Goal: Task Accomplishment & Management: Manage account settings

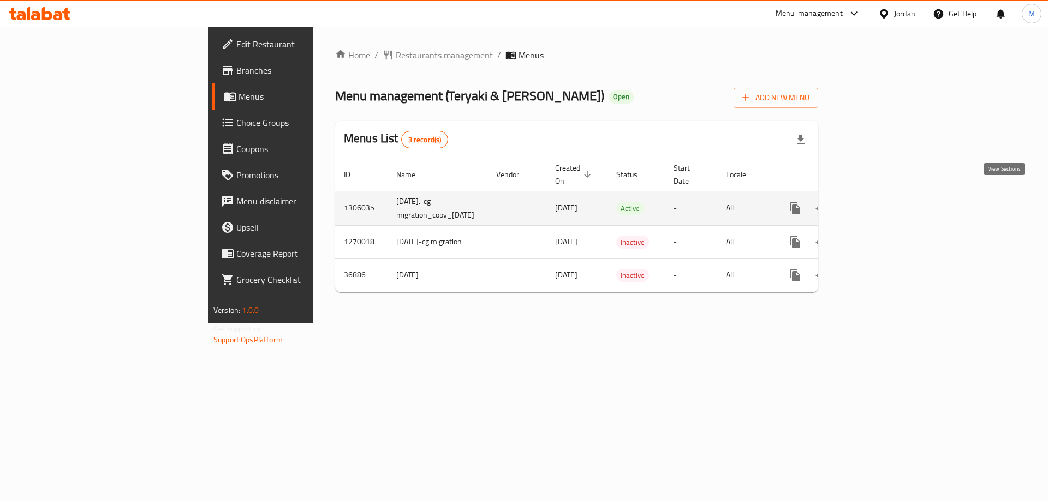
click at [880, 202] on icon "enhanced table" at bounding box center [873, 208] width 13 height 13
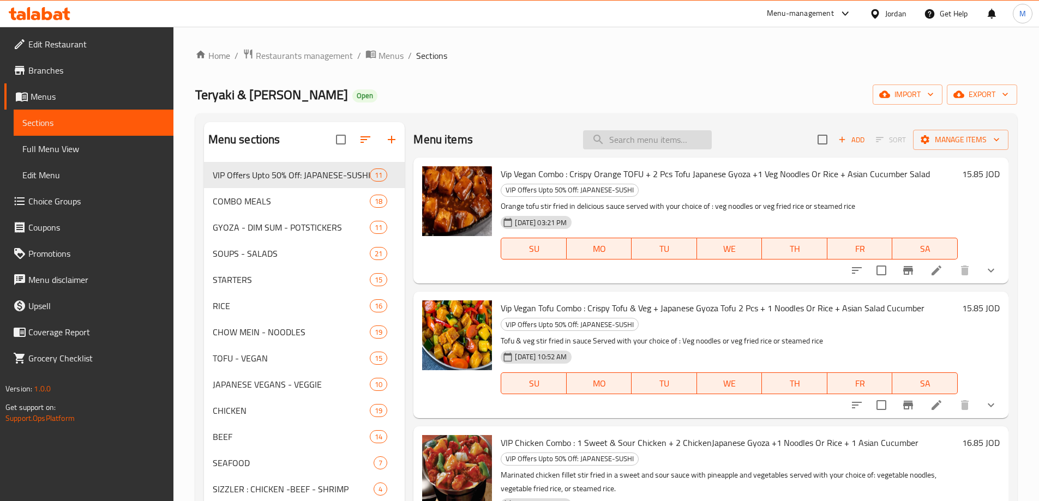
click at [631, 141] on input "search" at bounding box center [647, 139] width 129 height 19
paste input "VIP كمبو: 2 جمبري جيوزه يابانيه + 2 دجاج جمبري جيوزه يابانيه+ 2 جمبري ديم سم+2 …"
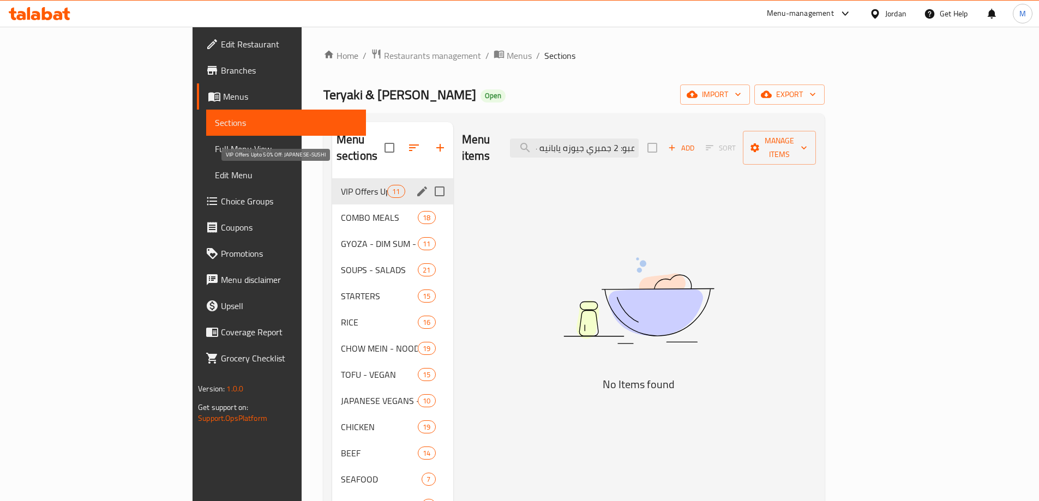
type input "VIP كمبو: 2 جمبري جيوزه يابانيه + 2 دجاج جمبري جيوزه يابانيه+ 2 جمبري ديم سم+2 …"
click at [341, 185] on span "VIP Offers Upto 50% Off: JAPANESE-SUSHI" at bounding box center [364, 191] width 46 height 13
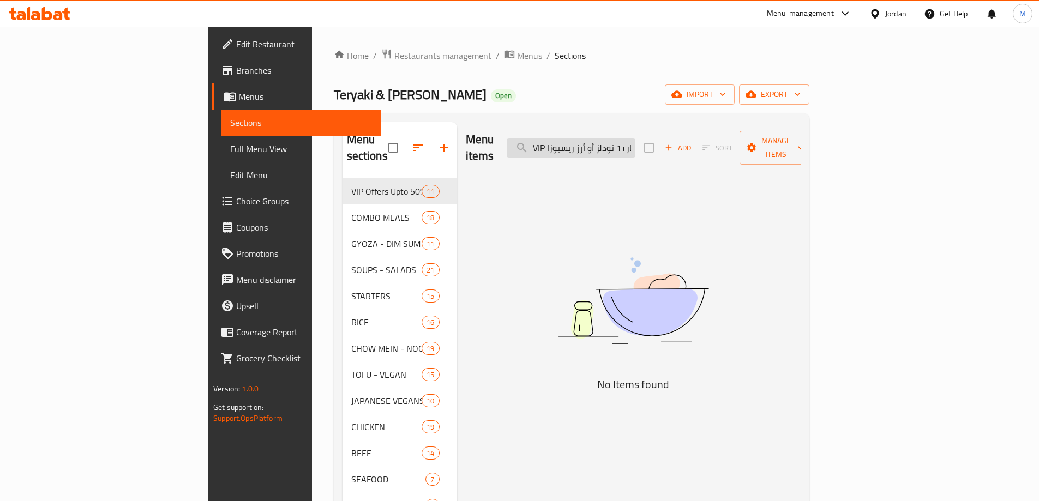
click at [636, 147] on input "VIP كمبو: 2 جمبري جيوزه يابانيه + 2 دجاج جمبري جيوزه يابانيه+ 2 جمبري ديم سم+2 …" at bounding box center [571, 148] width 129 height 19
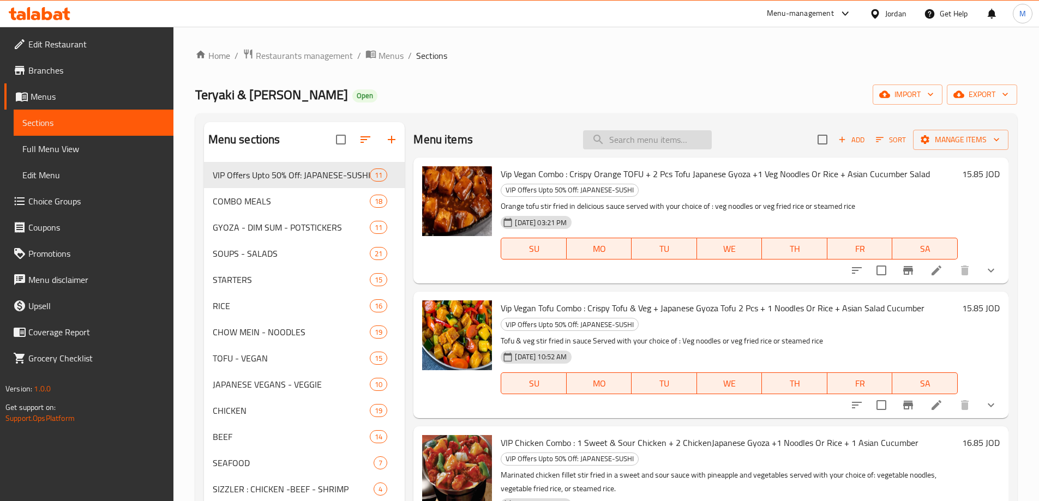
paste input "VIP كمبو: 2 جمبري جيوزه يابانيه + 2 دجاج جمبري جيوزه يابانيه+ 2 جمبري ديم سم+2 …"
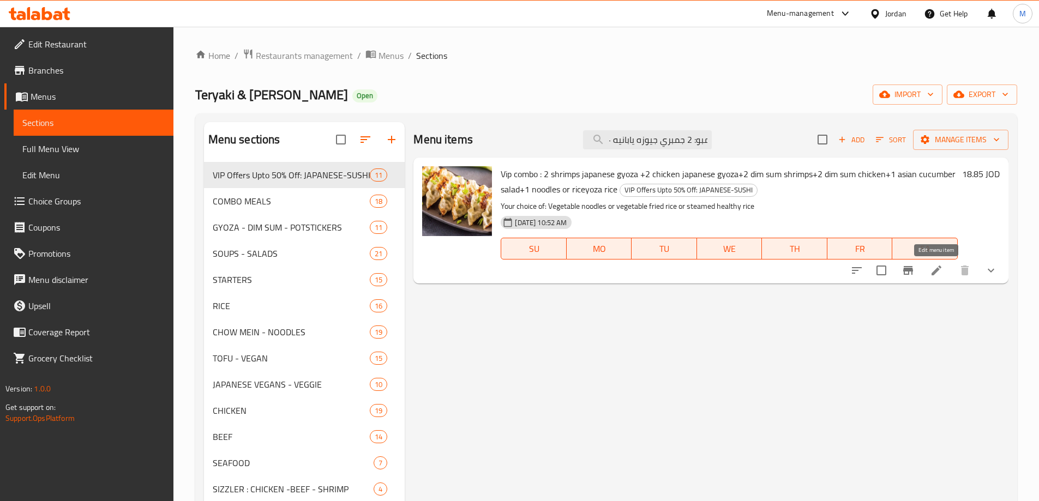
type input "VIP كمبو: 2 جمبري جيوزه يابانيه + 2 دجاج جمبري جيوزه يابانيه+ 2 جمبري ديم سم+2 …"
click at [935, 271] on icon at bounding box center [937, 271] width 10 height 10
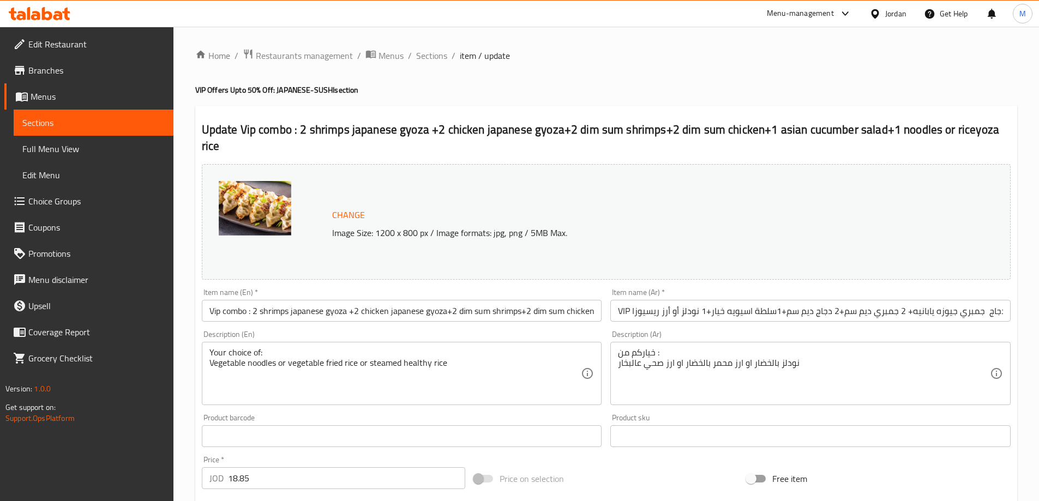
click at [951, 300] on input "VIP كمبو: 2 جمبري جيوزه يابانيه + 2 دجاج جمبري جيوزه يابانيه+ 2 جمبري ديم سم+2 …" at bounding box center [811, 311] width 401 height 22
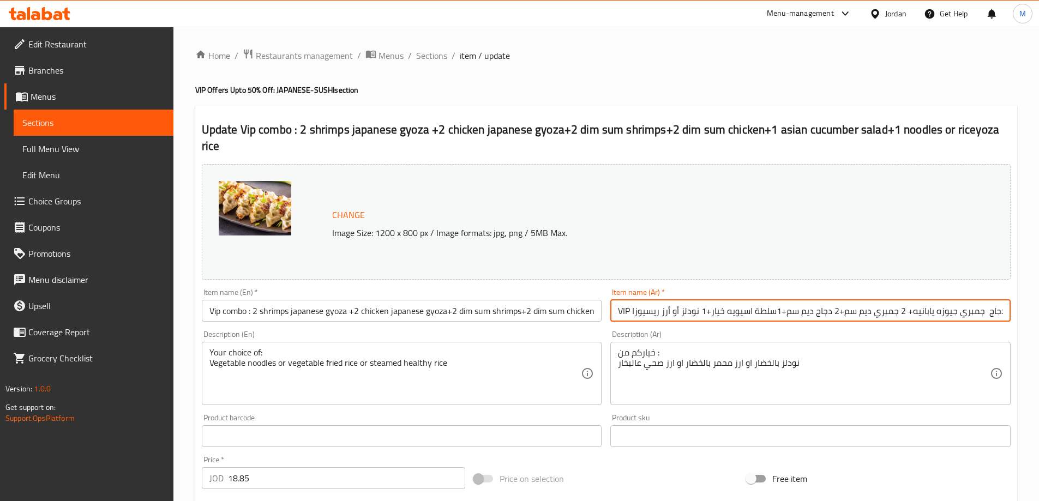
click at [982, 300] on input "VIP كمبو: 2 جمبري جيوزه يابانيه + 2 دجاج جمبري جيوزه يابانيه+ 2 جمبري ديم سم+2 …" at bounding box center [811, 311] width 401 height 22
click at [513, 300] on input "Vip combo : 2 shrimps japanese gyoza +2 chicken japanese gyoza+2 dim sum shrimp…" at bounding box center [402, 311] width 401 height 22
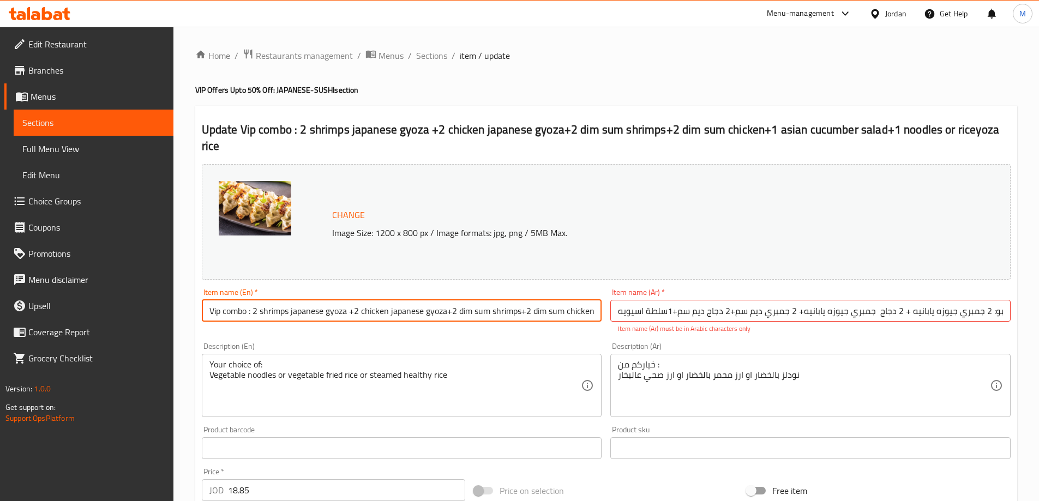
scroll to position [0, 0]
click at [509, 300] on input "Vip combo : 2 shrimps japanese gyoza +2 chicken japanese gyoza+2 dim sum shrimp…" at bounding box center [402, 311] width 401 height 22
click at [389, 300] on input "Vip combo : 2 shrimps japanese gyoza +2 chicken japanese gyoza+2 dim sum shrimp…" at bounding box center [402, 311] width 401 height 22
paste input "shrimps"
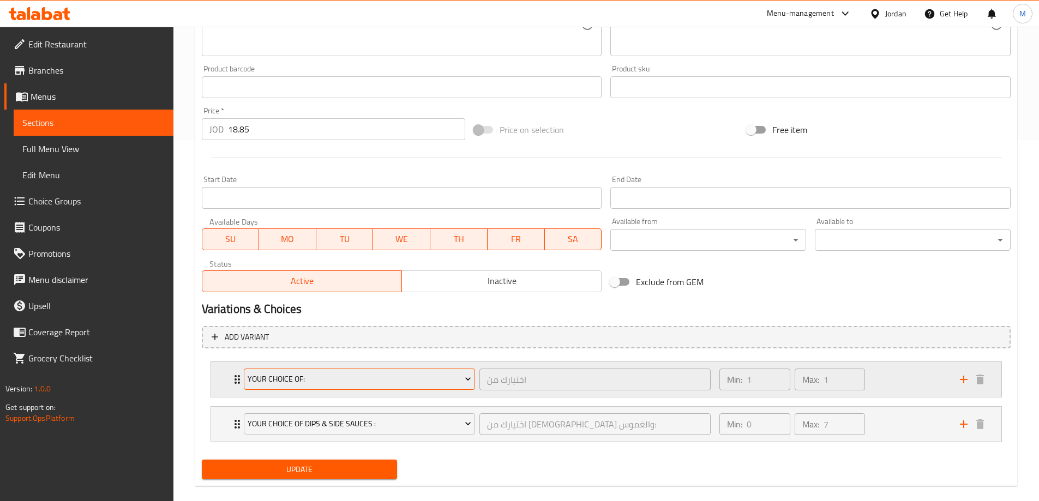
scroll to position [377, 0]
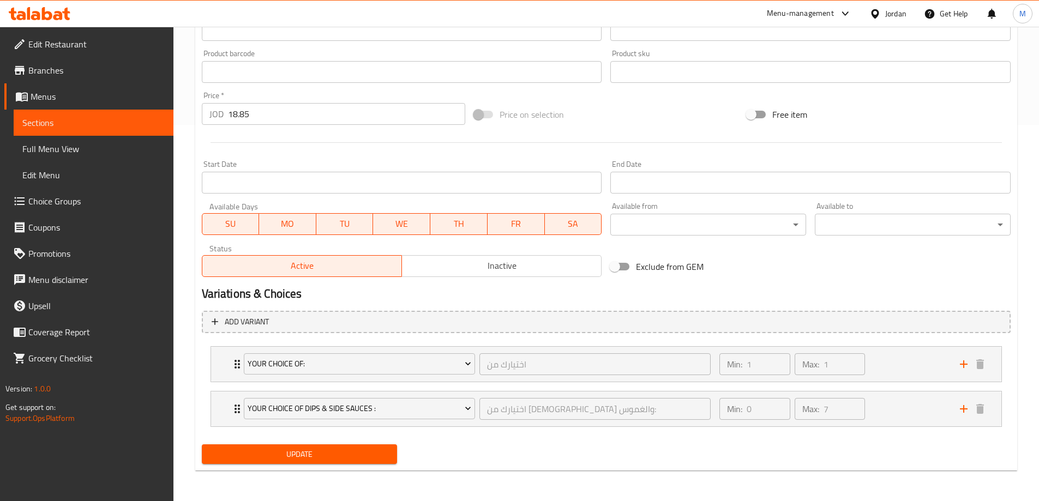
type input "Vip combo : 2 shrimps japanese gyoza +2 chicken shrimp japanese gyoza+2 dim sum…"
click at [304, 461] on span "Update" at bounding box center [300, 455] width 178 height 14
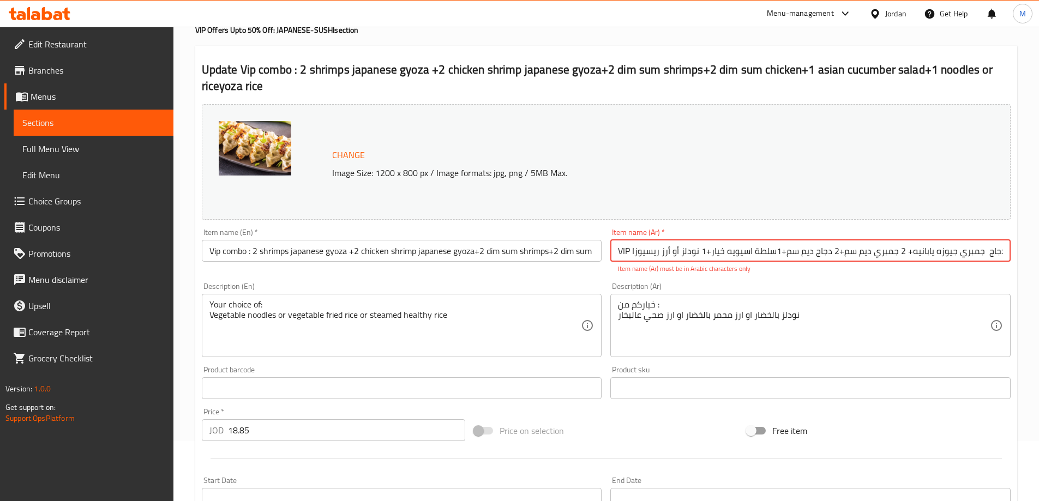
scroll to position [0, 113]
click at [742, 248] on input "VIP كمبو: 2 جمبري جيوزه يابانيه + 2 دجاج جمبري جيوزه يابانيه+ 2 جمبري ديم سم+2 …" at bounding box center [811, 251] width 401 height 22
click at [743, 257] on input "VIP كمبو: 2 جمبري جيوزه يابانيه + 2 دجاج جمبري جيوزه يابانيه+ 2 جمبري ديم سم+2 …" at bounding box center [811, 251] width 401 height 22
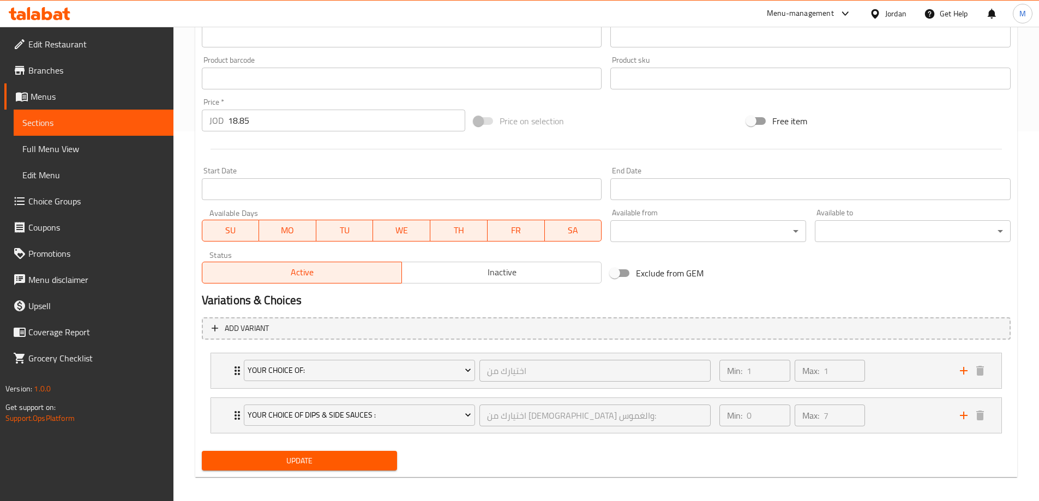
scroll to position [377, 0]
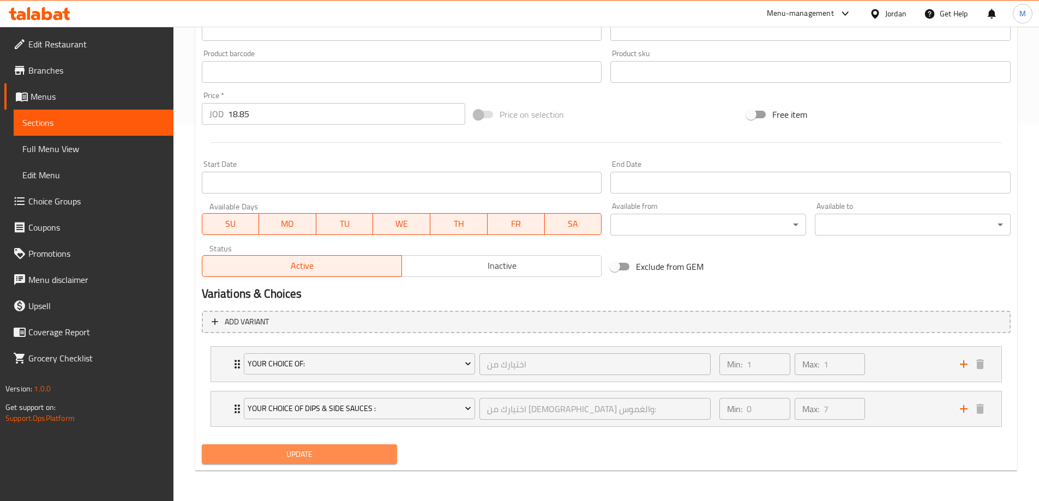
click at [302, 452] on span "Update" at bounding box center [300, 455] width 178 height 14
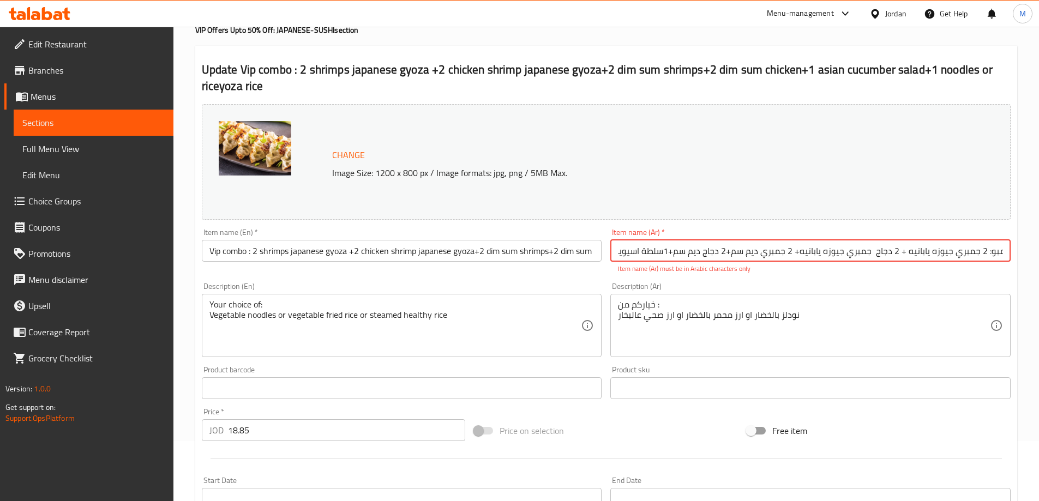
click at [652, 253] on input "VIP كمبو: 2 جمبري جيوزه يابانيه + 2 دجاج جمبري جيوزه يابانيه+ 2 جمبري ديم سم+2 …" at bounding box center [811, 251] width 401 height 22
click at [752, 256] on input "VIP كمبو: 2 جمبري جيوزه يابانيه + 2 دجاج جمبري جيوزه يابانيه+ 2 جمبري ديم سم+2 …" at bounding box center [811, 251] width 401 height 22
drag, startPoint x: 788, startPoint y: 253, endPoint x: 611, endPoint y: 246, distance: 178.0
click at [611, 246] on input "VIP كمبو: 2 جمبري جيوزه يابانيه + 2 دجاج جمبري جيوزه يابانيه+ 2 جمبري ديم سم+2 …" at bounding box center [811, 251] width 401 height 22
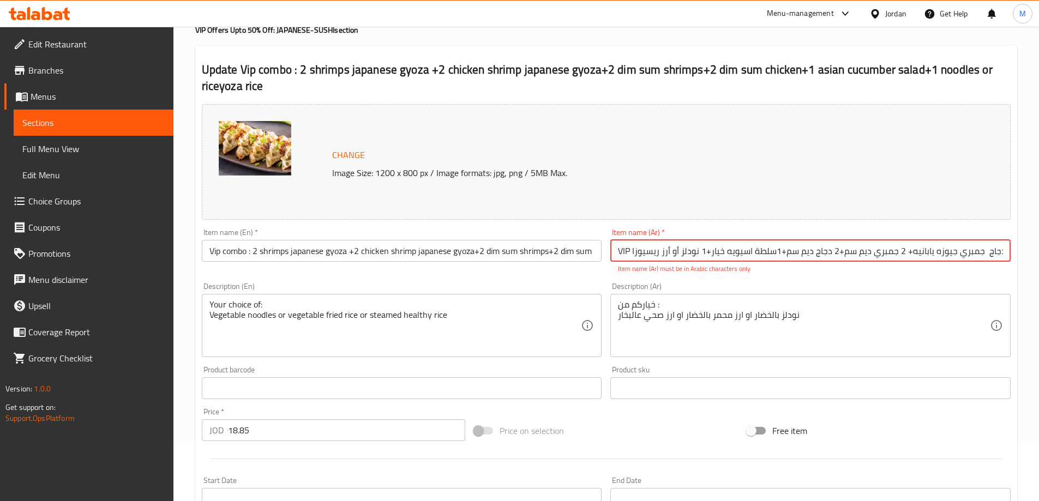
click at [841, 250] on input "VIP كمبو: 2 جمبري جيوزه يابانيه + 2 دجاج جمبري جيوزه يابانيه+ 2 جمبري ديم سم+2 …" at bounding box center [811, 251] width 401 height 22
paste input "فى اي بي"
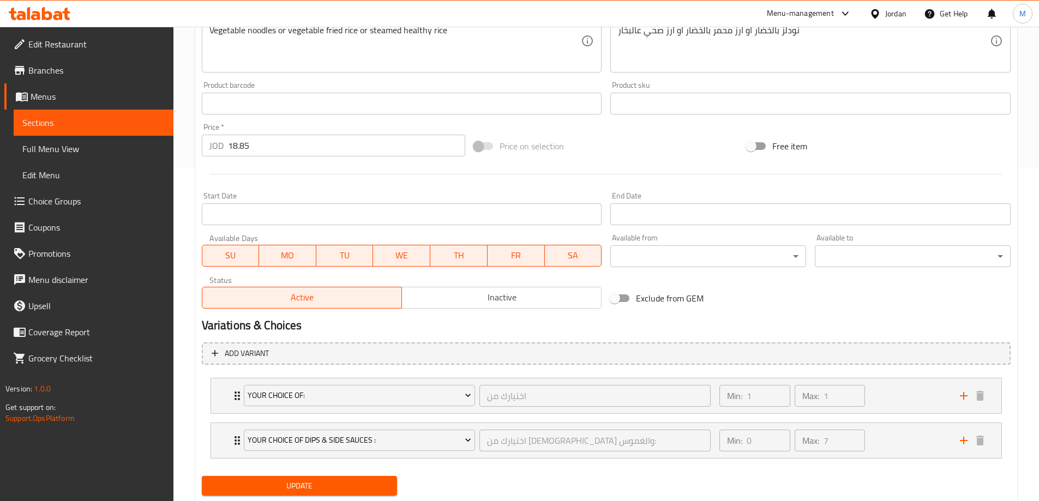
scroll to position [364, 0]
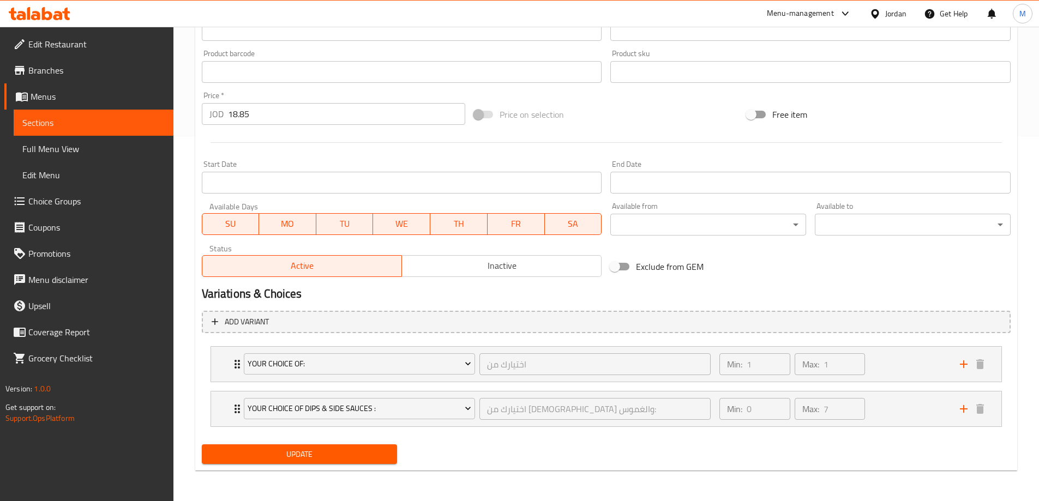
type input "فى اي بي كمبو: 2 جمبري جيوزه يابانيه + 2 دجاج جمبري جيوزه يابانيه+ 2 جمبري ديم …"
click at [292, 457] on span "Update" at bounding box center [300, 455] width 178 height 14
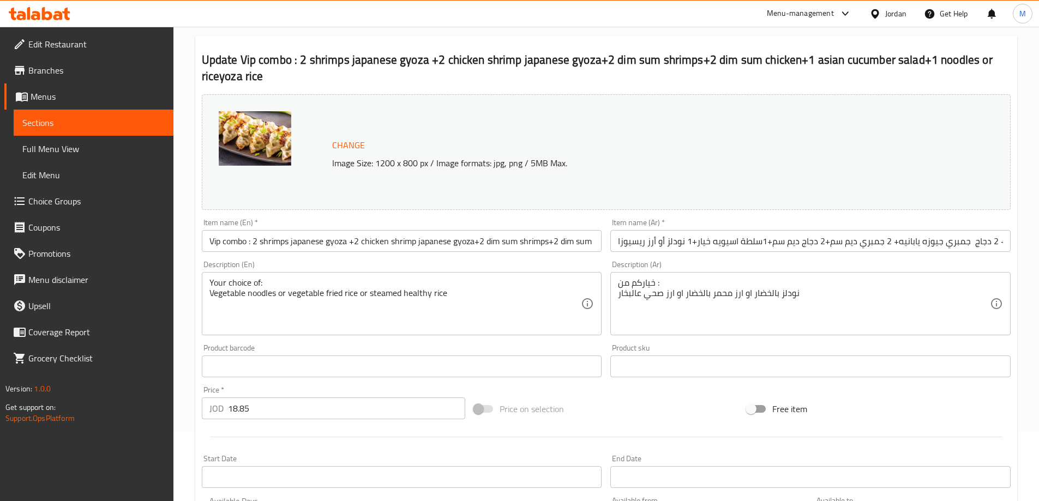
scroll to position [0, 0]
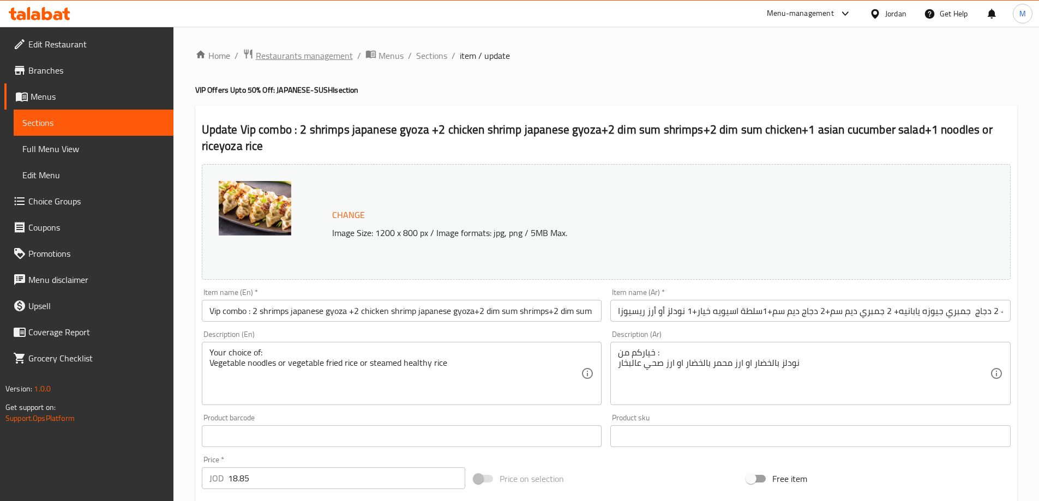
click at [301, 58] on span "Restaurants management" at bounding box center [304, 55] width 97 height 13
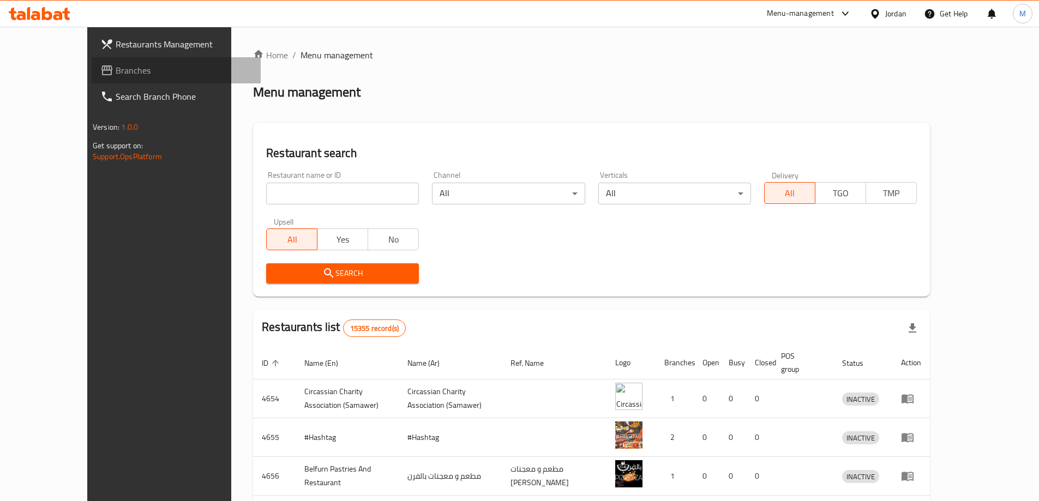
click at [92, 79] on link "Branches" at bounding box center [176, 70] width 169 height 26
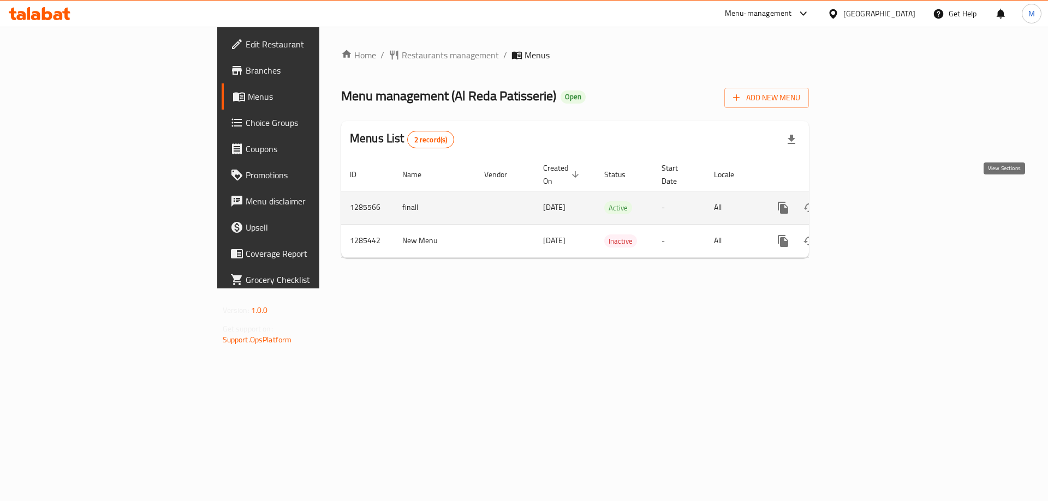
click at [866, 203] on icon "enhanced table" at bounding box center [862, 208] width 10 height 10
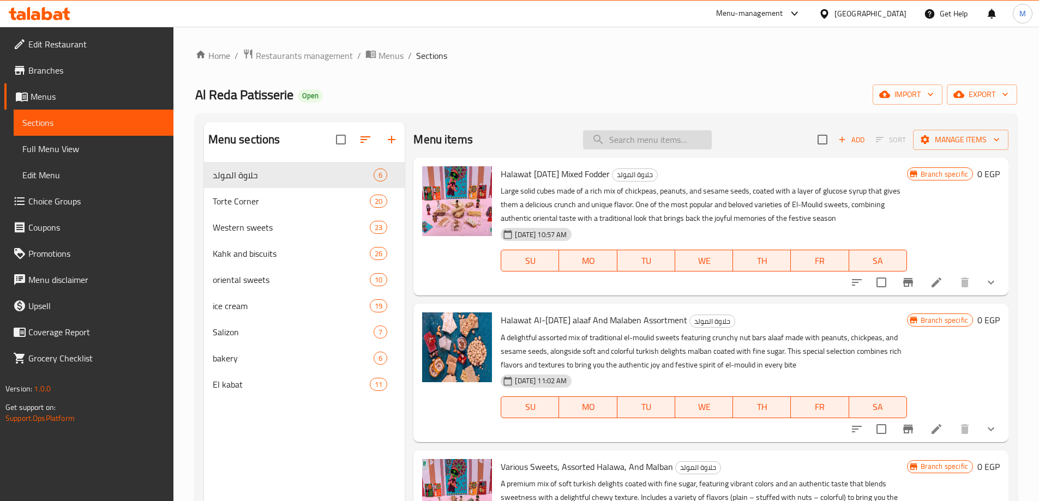
click at [642, 142] on input "search" at bounding box center [647, 139] width 129 height 19
paste input "Halawat Al-mawlid alaaf And Malaben Assortment"
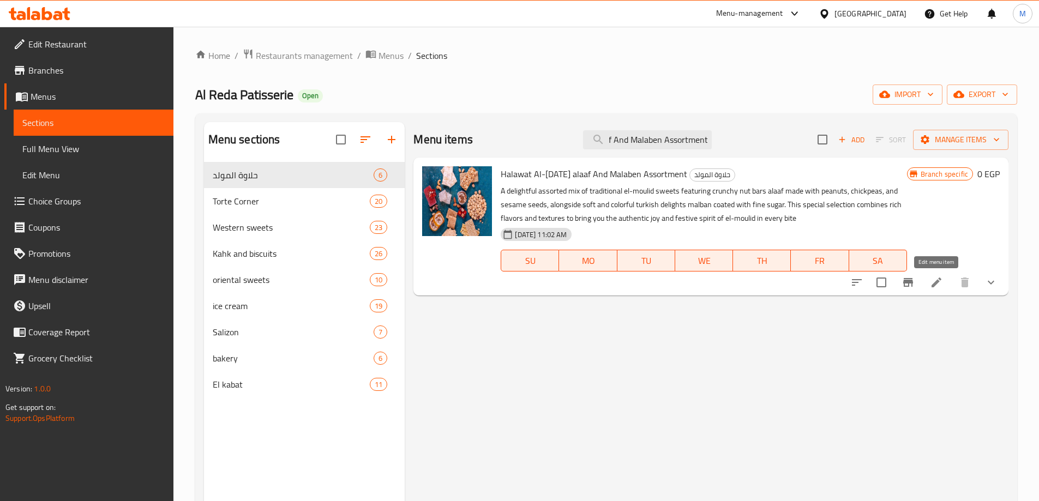
type input "Halawat Al-mawlid alaaf And Malaben Assortment"
click at [934, 286] on icon at bounding box center [937, 283] width 10 height 10
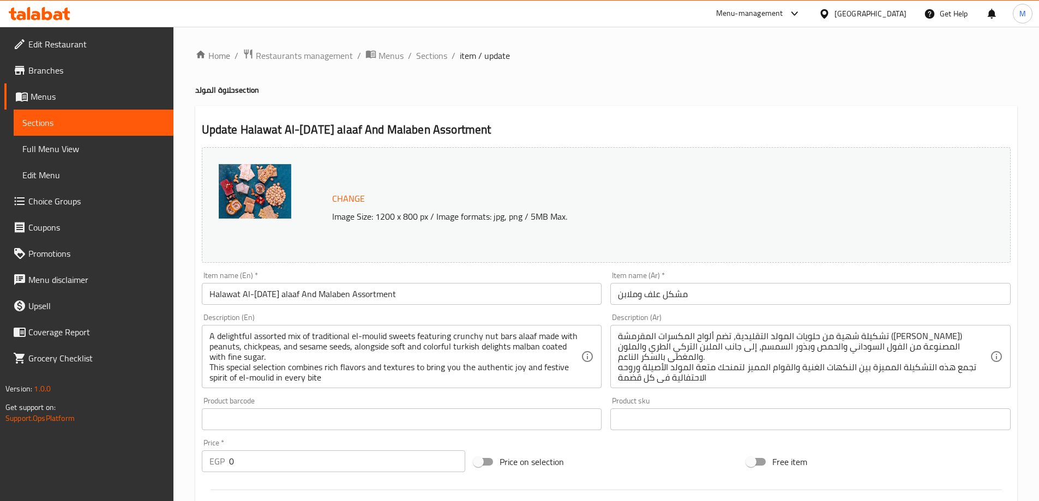
click at [725, 293] on input "مشكل علف وملابن" at bounding box center [811, 294] width 401 height 22
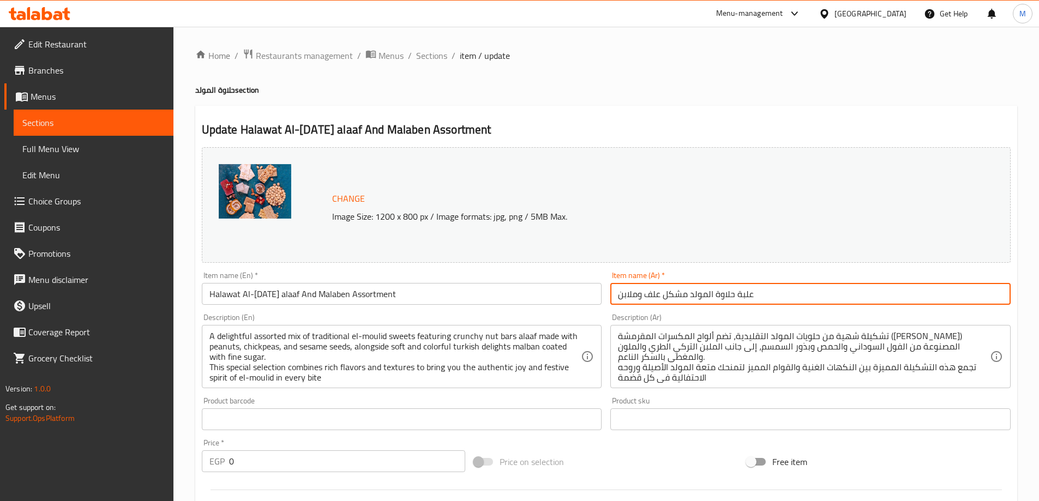
click at [743, 296] on input "علبة حلاوة المولد مشكل علف وملابن" at bounding box center [811, 294] width 401 height 22
type input "حلاوة المولد مشكل علف وملابن"
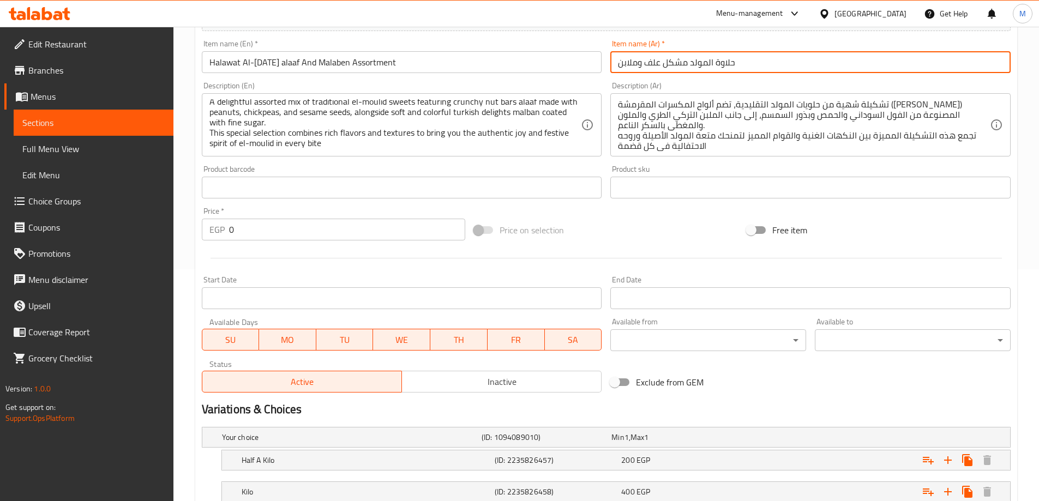
scroll to position [310, 0]
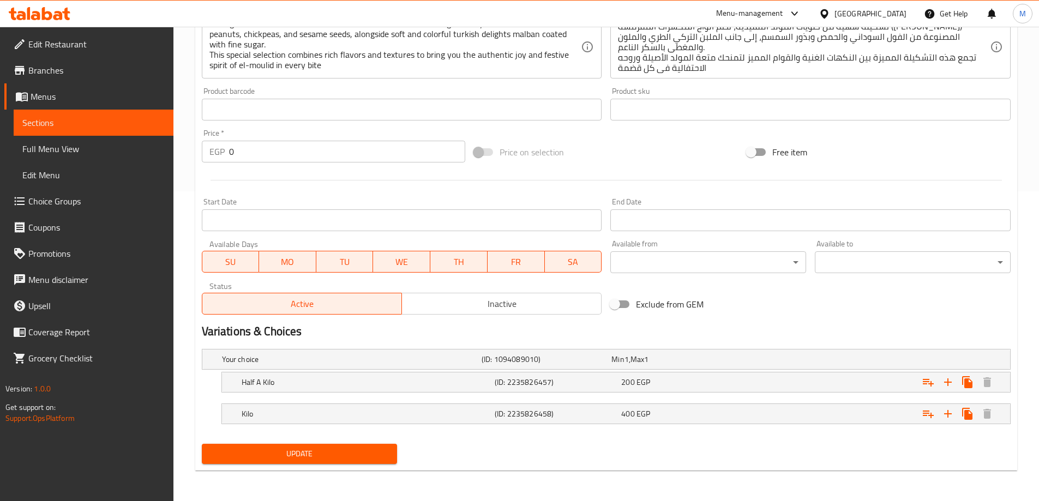
click at [256, 450] on span "Update" at bounding box center [300, 454] width 178 height 14
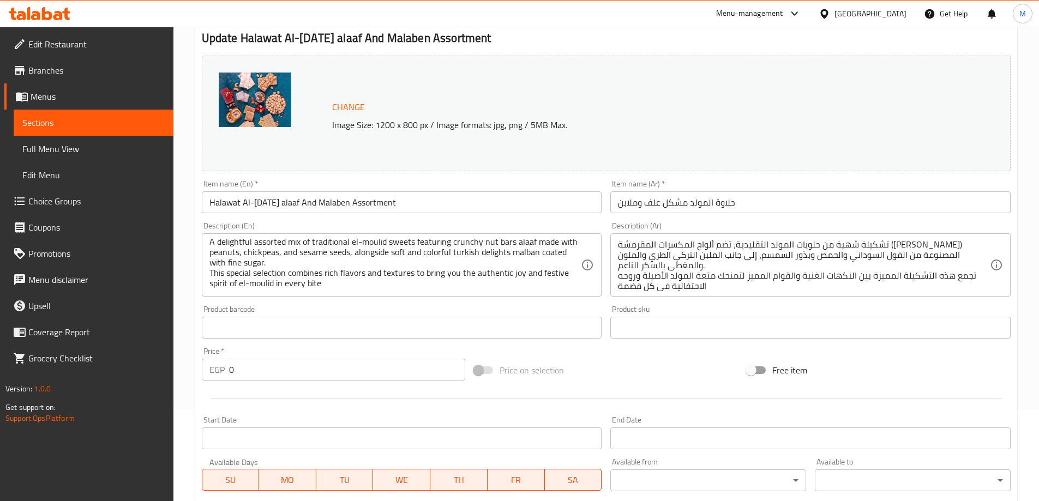
scroll to position [0, 0]
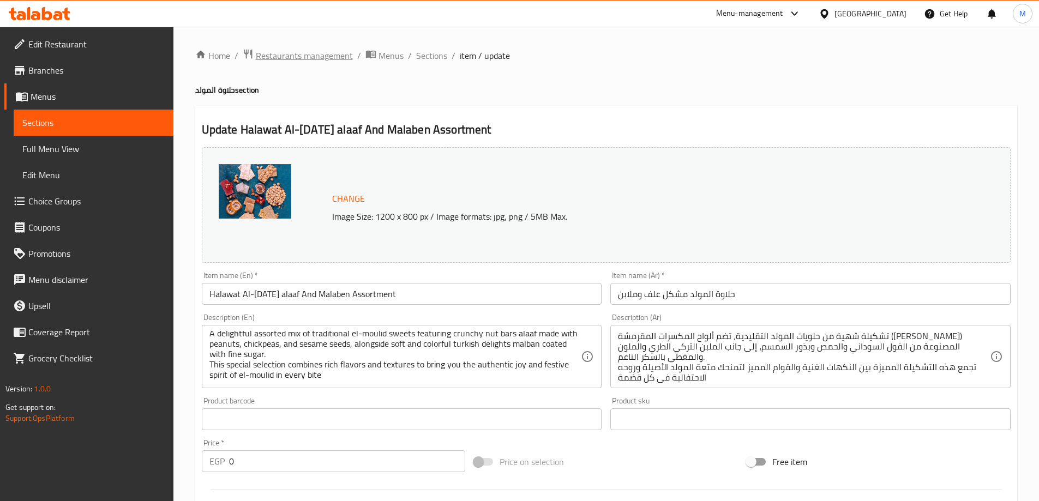
click at [288, 59] on span "Restaurants management" at bounding box center [304, 55] width 97 height 13
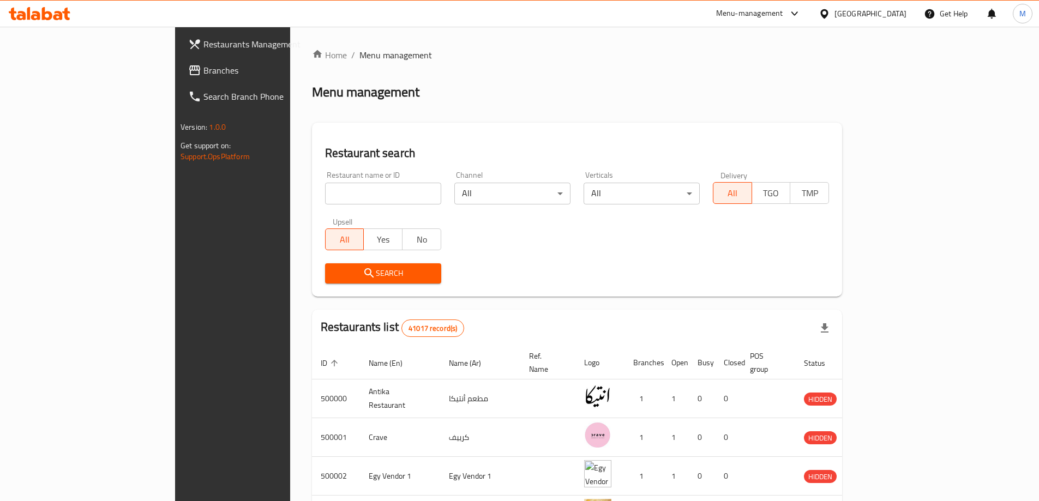
click at [204, 74] on span "Branches" at bounding box center [272, 70] width 136 height 13
